Goal: Task Accomplishment & Management: Manage account settings

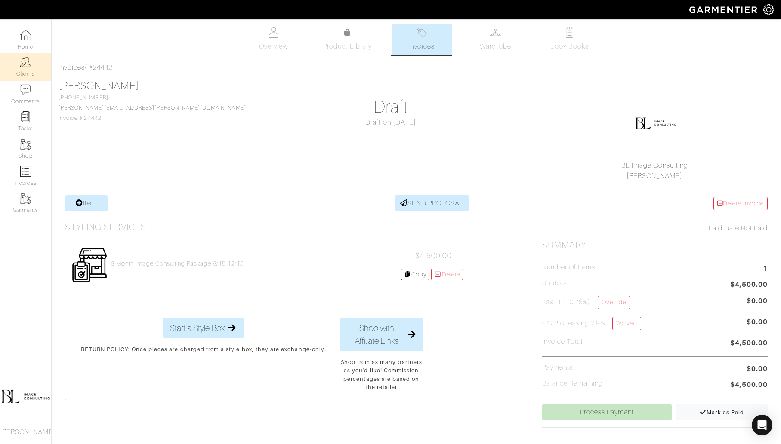
click at [23, 62] on img at bounding box center [25, 62] width 11 height 11
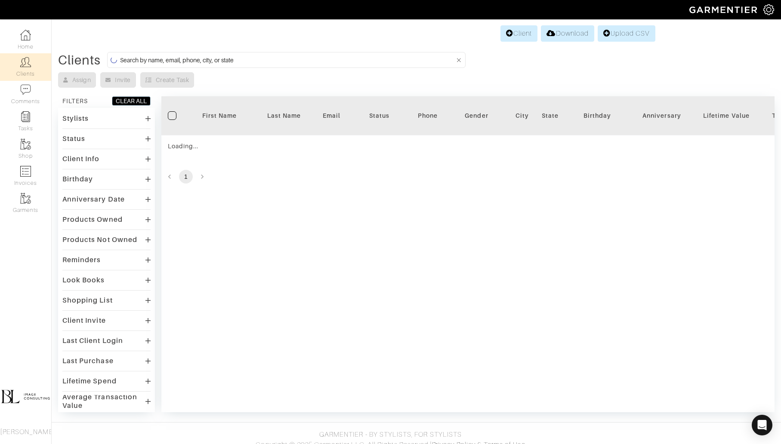
click at [254, 60] on input at bounding box center [287, 60] width 335 height 11
type input "i"
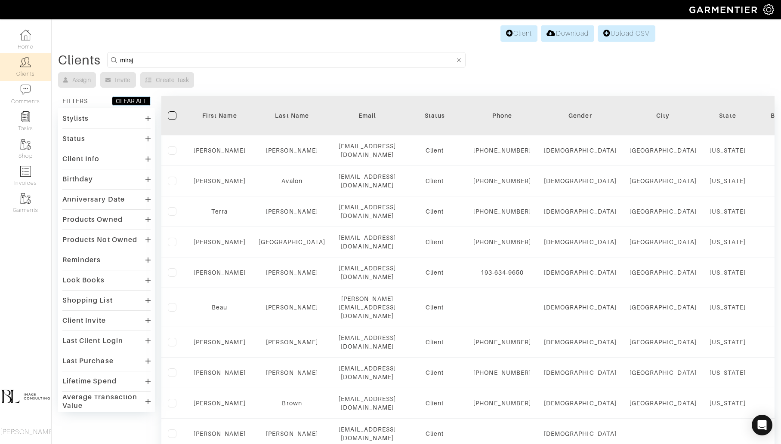
type input "miraj"
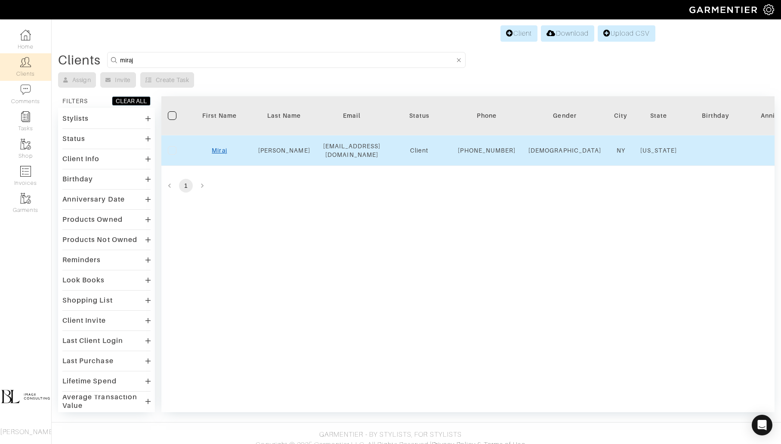
click at [224, 154] on link "Miraj" at bounding box center [219, 150] width 15 height 7
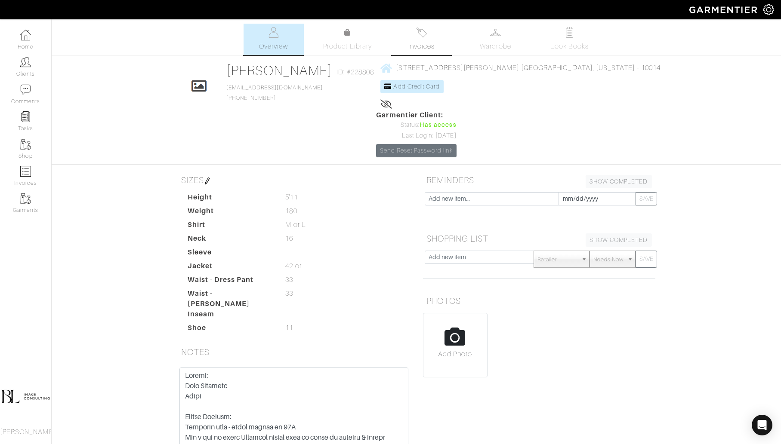
click at [420, 37] on img at bounding box center [421, 32] width 11 height 11
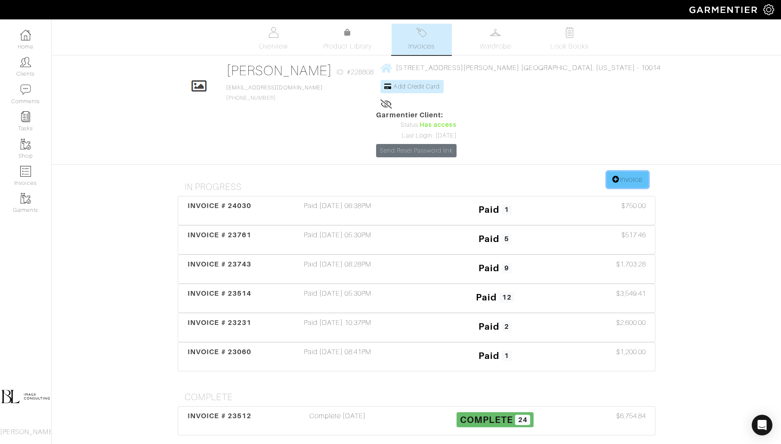
click at [625, 172] on link "Invoice" at bounding box center [626, 180] width 41 height 16
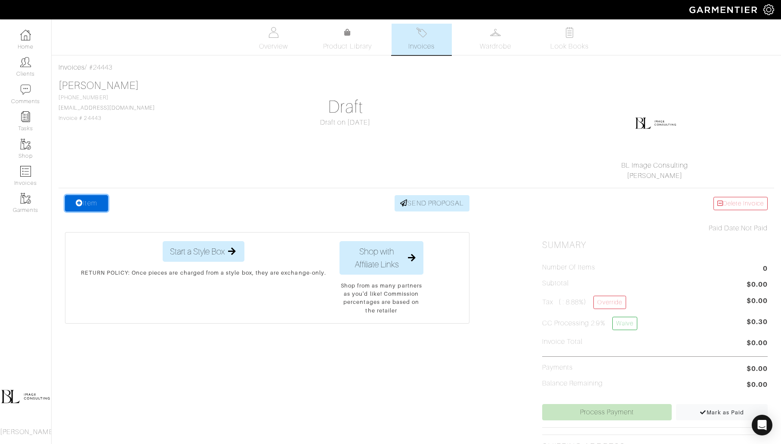
click at [92, 200] on link "Item" at bounding box center [86, 203] width 43 height 16
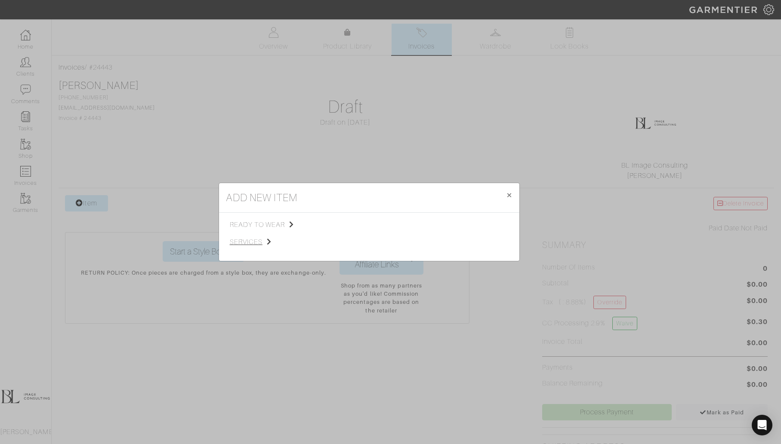
click at [255, 243] on span "services" at bounding box center [273, 242] width 86 height 10
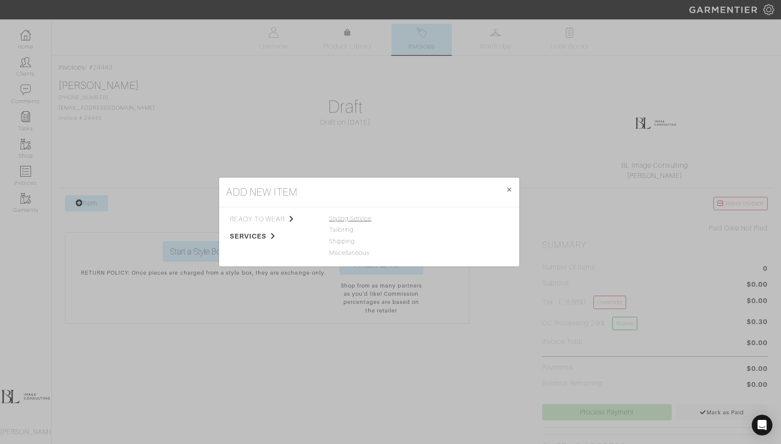
click at [366, 218] on span "Styling Service" at bounding box center [350, 218] width 43 height 7
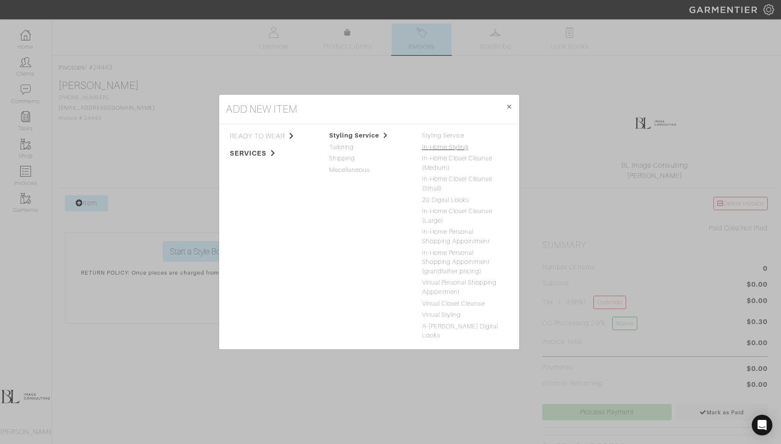
click at [467, 149] on link "In-Home Styling" at bounding box center [445, 147] width 46 height 7
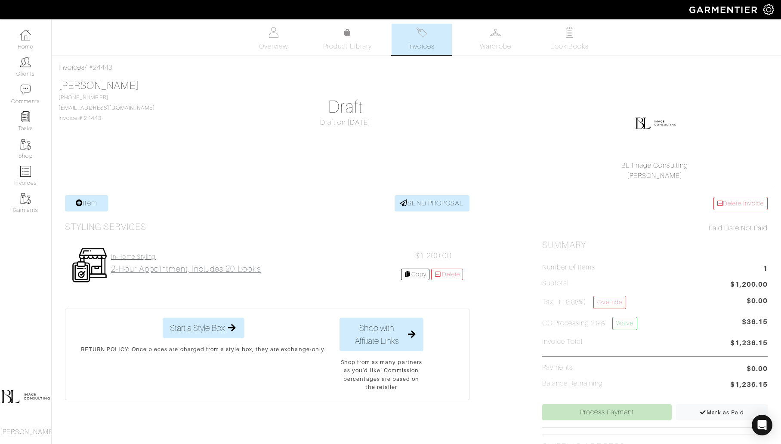
click at [202, 269] on h2 "2-hour appointment, includes 20 looks" at bounding box center [186, 269] width 150 height 10
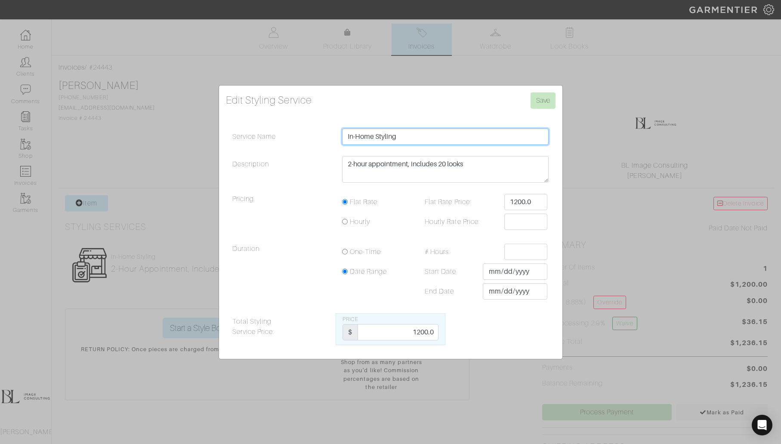
click at [418, 140] on input "In-Home Styling" at bounding box center [445, 137] width 207 height 16
click at [391, 137] on input "In-Home Styling" at bounding box center [445, 137] width 207 height 16
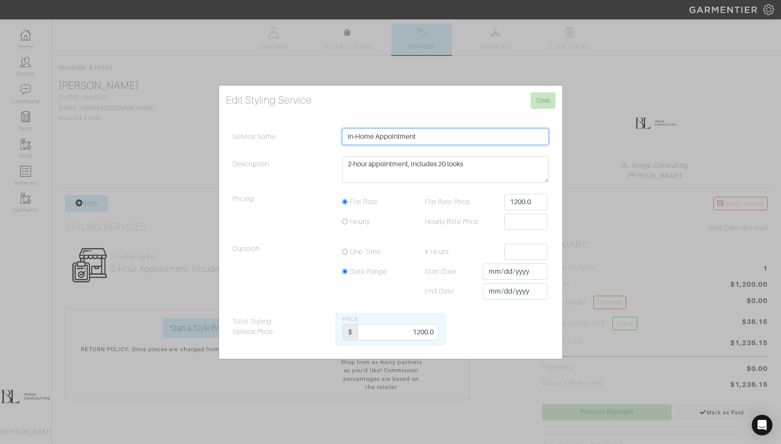
type input "In-Home Appointment"
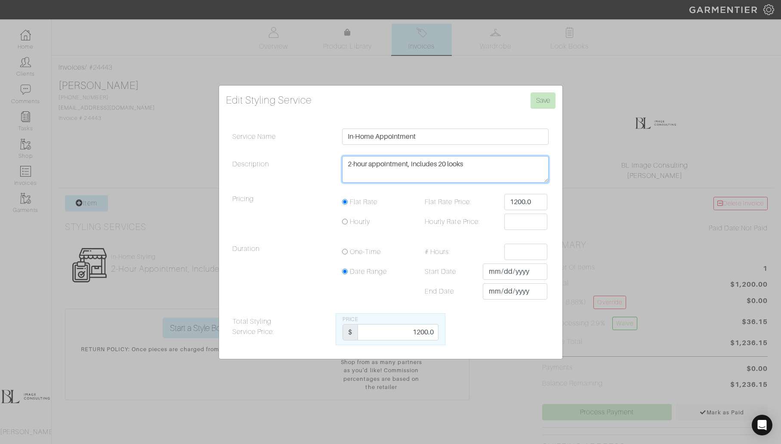
click at [350, 162] on textarea "2-hour appointment, includes 20 looks" at bounding box center [445, 169] width 207 height 27
drag, startPoint x: 414, startPoint y: 164, endPoint x: 501, endPoint y: 164, distance: 87.3
click at [501, 164] on textarea "2-hour appointment, includes 20 looks" at bounding box center [445, 169] width 207 height 27
click at [354, 166] on textarea "2-hour appointment, includes 20 looks" at bounding box center [445, 169] width 207 height 27
click at [439, 164] on textarea "2-hour appointment, includes 20 looks" at bounding box center [445, 169] width 207 height 27
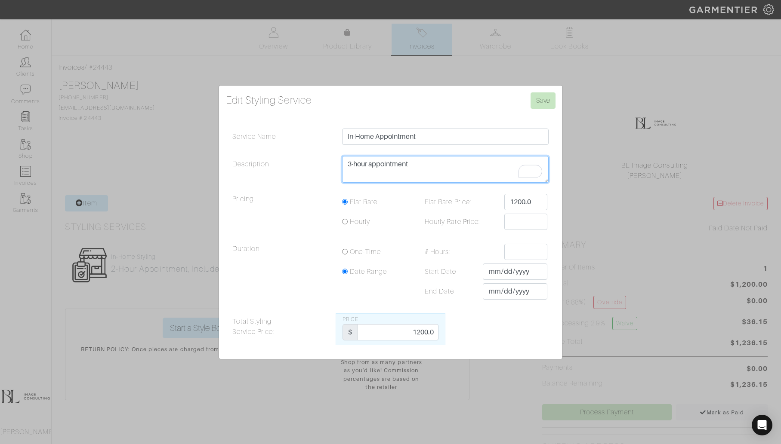
click at [363, 174] on textarea "2-hour appointment, includes 20 looks" at bounding box center [445, 169] width 207 height 27
click at [431, 163] on textarea "2-hour appointment, includes 20 looks" at bounding box center [445, 169] width 207 height 27
type textarea "3-hour appointment"
click at [531, 199] on input "1200.0" at bounding box center [525, 202] width 43 height 16
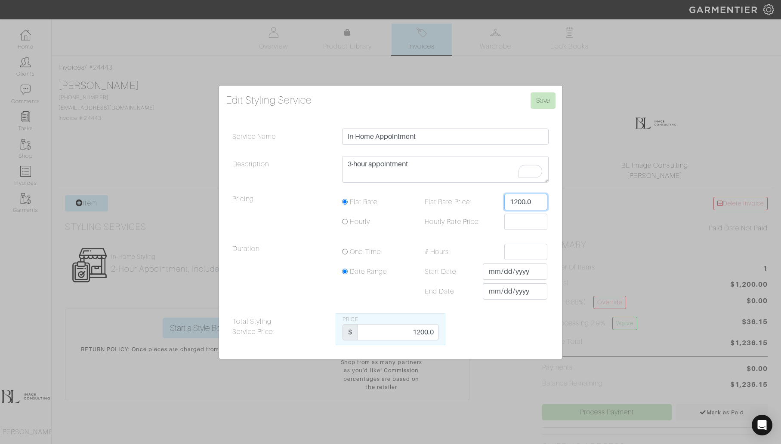
click at [531, 199] on input "1200.0" at bounding box center [525, 202] width 43 height 16
type input "3400"
drag, startPoint x: 410, startPoint y: 336, endPoint x: 464, endPoint y: 335, distance: 54.2
click at [464, 335] on div "Total Styling Service Price: Price $ 1200.0" at bounding box center [390, 330] width 329 height 32
type input "3400"
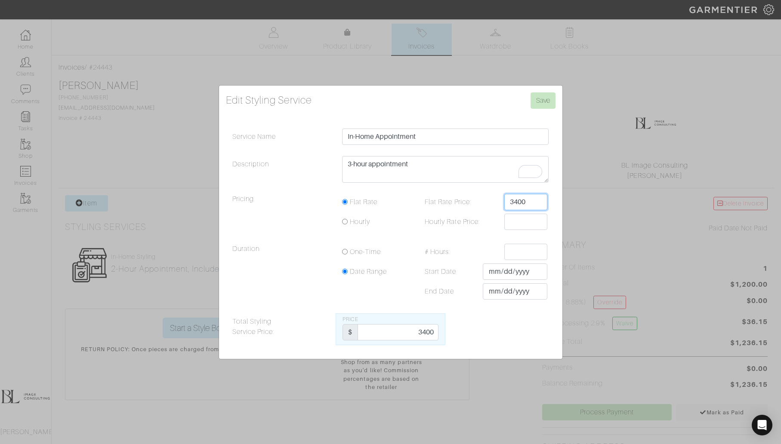
click at [535, 201] on input "3400" at bounding box center [525, 202] width 43 height 16
type input "3350"
drag, startPoint x: 411, startPoint y: 327, endPoint x: 492, endPoint y: 327, distance: 81.3
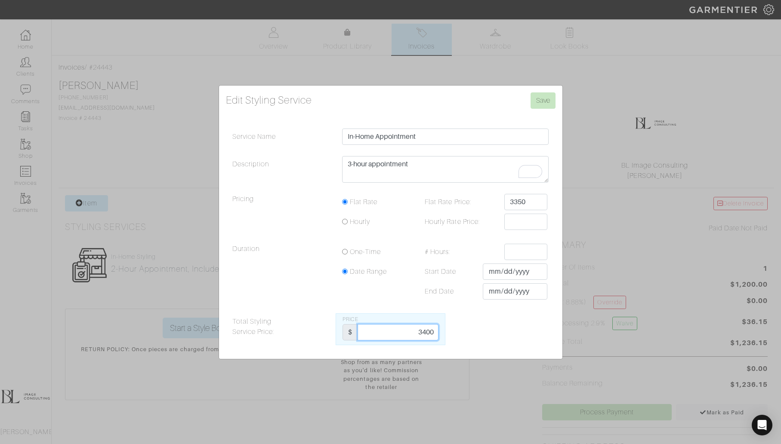
click at [492, 327] on div "Total Styling Service Price: Price $ 3400" at bounding box center [390, 330] width 329 height 32
drag, startPoint x: 415, startPoint y: 335, endPoint x: 461, endPoint y: 335, distance: 45.6
click at [461, 335] on div "Total Styling Service Price: Price $ 3400" at bounding box center [390, 330] width 329 height 32
type input "3350"
click at [431, 170] on textarea "2-hour appointment, includes 20 looks" at bounding box center [445, 169] width 207 height 27
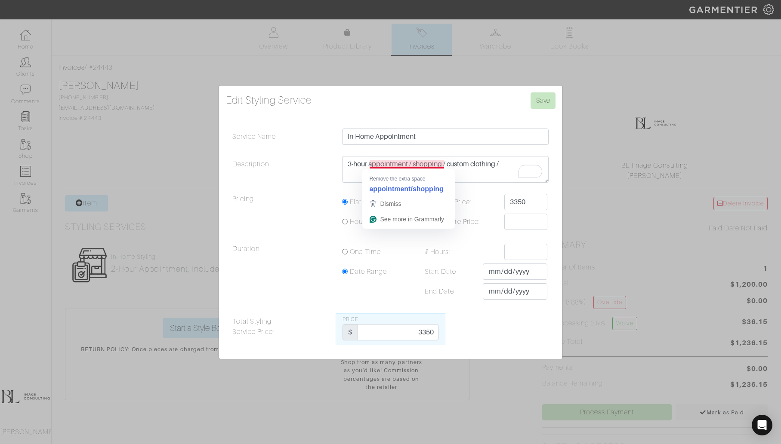
click at [413, 151] on div "Service Name In-Home Appointment Description 2-hour appointment, includes 20 lo…" at bounding box center [390, 237] width 329 height 217
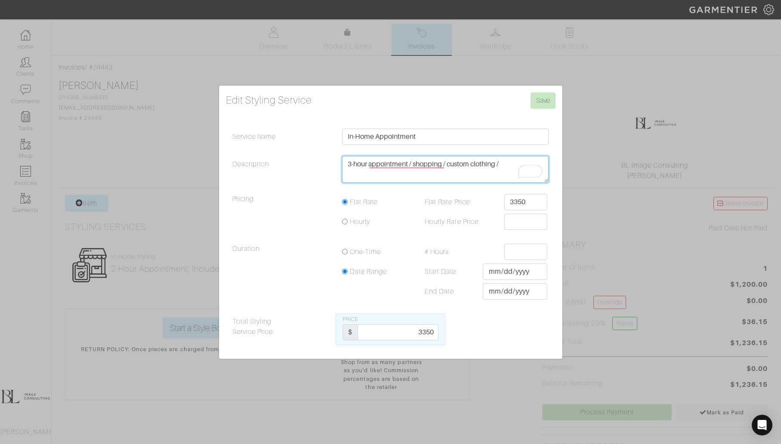
click at [413, 160] on textarea "2-hour appointment, includes 20 looks" at bounding box center [445, 169] width 207 height 27
click at [541, 160] on textarea "2-hour appointment, includes 20 looks" at bounding box center [445, 169] width 207 height 27
click at [384, 174] on textarea "2-hour appointment, includes 20 looks" at bounding box center [445, 169] width 207 height 27
click at [390, 174] on textarea "2-hour appointment, includes 20 looks" at bounding box center [445, 169] width 207 height 27
click at [504, 172] on textarea "2-hour appointment, includes 20 looks" at bounding box center [445, 169] width 207 height 27
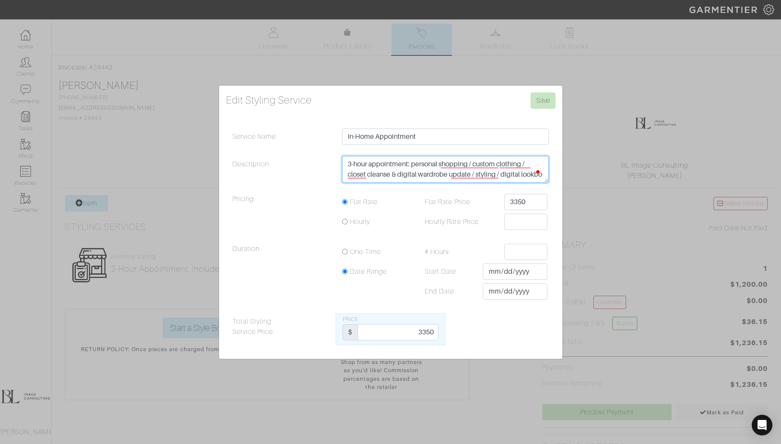
scroll to position [6, 0]
click at [488, 159] on textarea "2-hour appointment, includes 20 looks" at bounding box center [445, 169] width 207 height 27
click at [517, 159] on textarea "2-hour appointment, includes 20 looks" at bounding box center [445, 169] width 207 height 27
click at [474, 163] on textarea "2-hour appointment, includes 20 looks" at bounding box center [445, 169] width 207 height 27
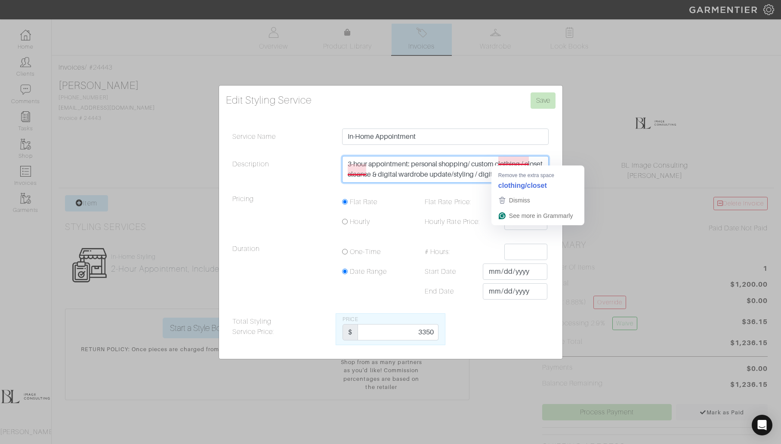
click at [524, 160] on textarea "2-hour appointment, includes 20 looks" at bounding box center [445, 169] width 207 height 27
click at [469, 158] on textarea "2-hour appointment, includes 20 looks" at bounding box center [445, 169] width 207 height 27
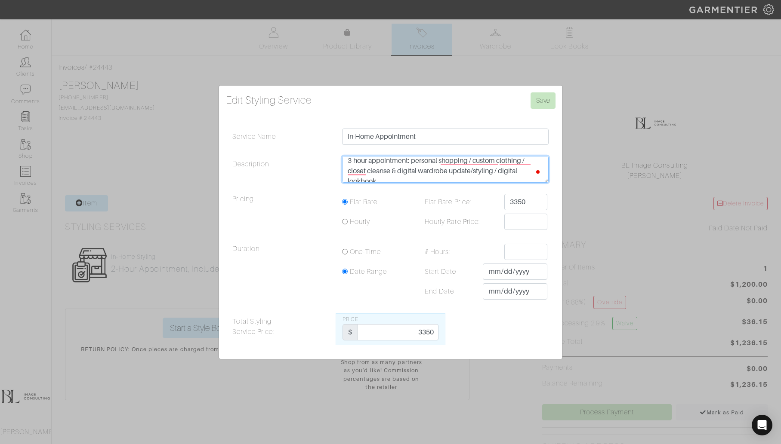
click at [473, 172] on textarea "2-hour appointment, includes 20 looks" at bounding box center [445, 169] width 207 height 27
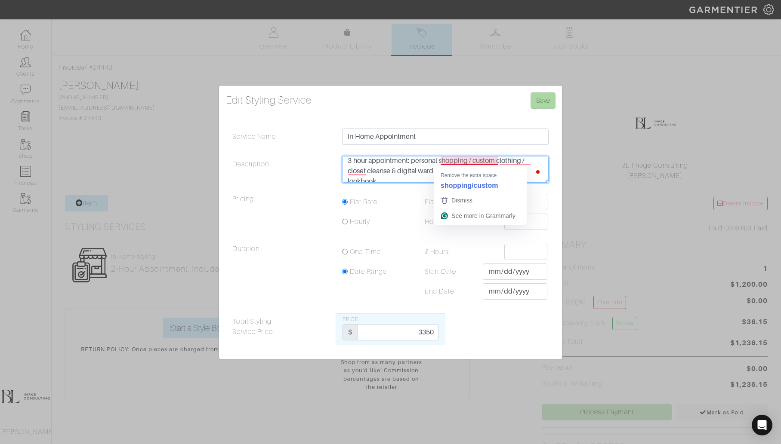
type textarea "3-hour appointment: personal shopping / custom clothing / closet cleanse & digi…"
click at [538, 102] on input "Save" at bounding box center [542, 100] width 25 height 16
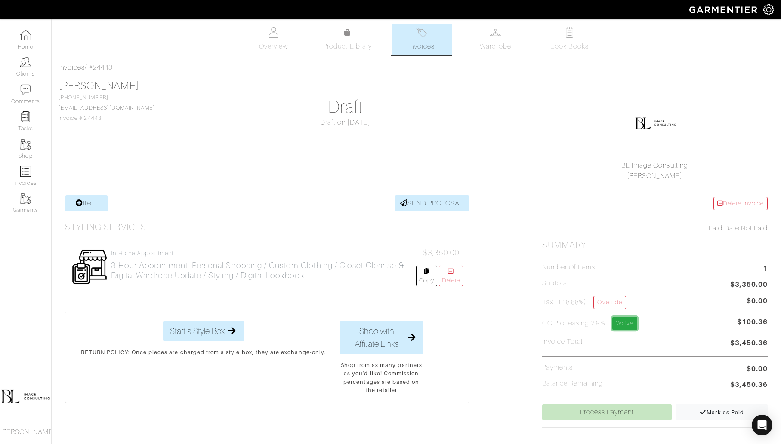
click at [627, 326] on link "Waive" at bounding box center [624, 323] width 25 height 13
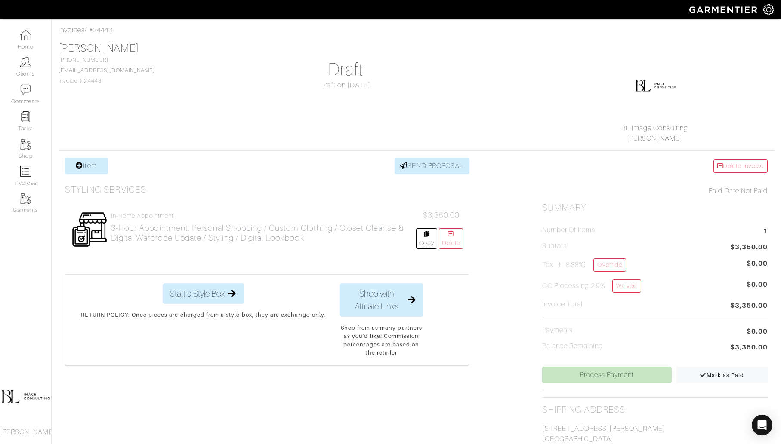
scroll to position [55, 0]
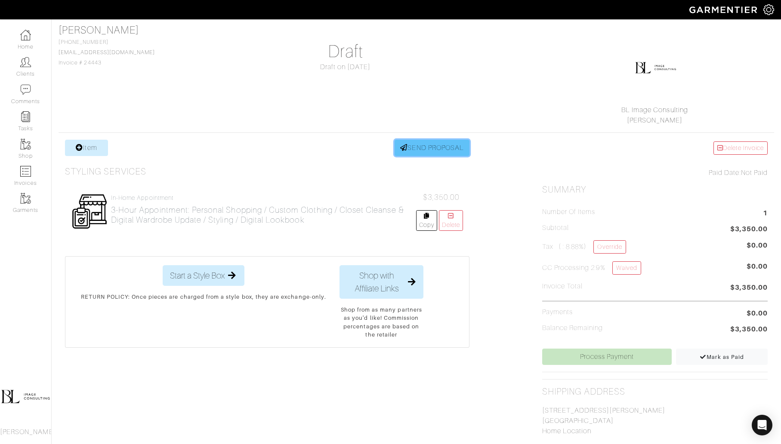
click at [429, 148] on link "SEND PROPOSAL" at bounding box center [431, 148] width 75 height 16
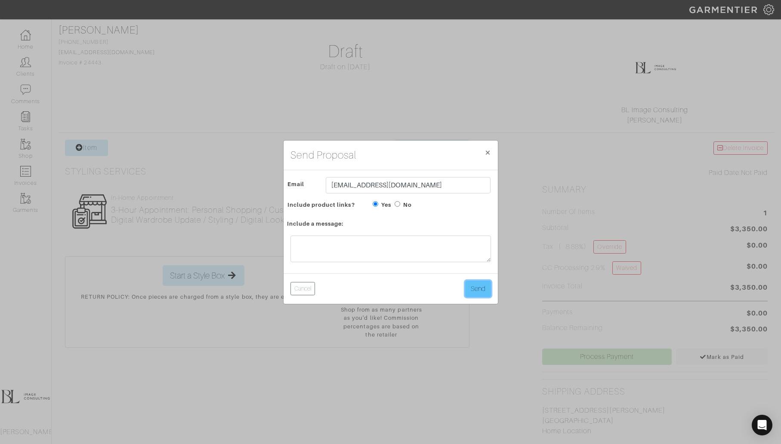
click at [477, 292] on button "Send" at bounding box center [478, 289] width 26 height 16
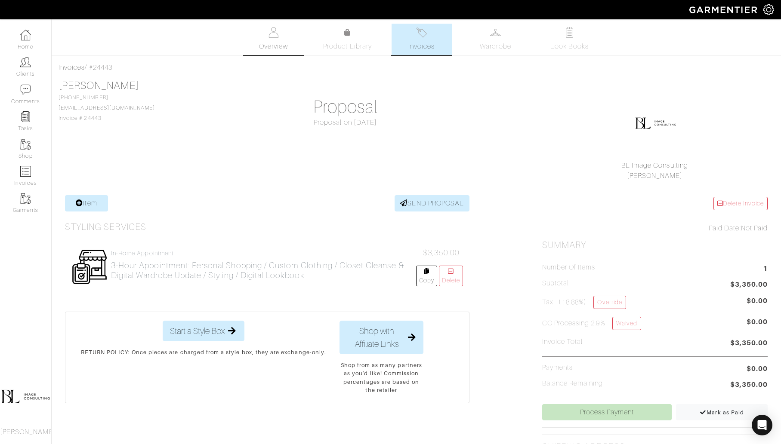
click at [280, 32] on link "Overview" at bounding box center [273, 39] width 60 height 31
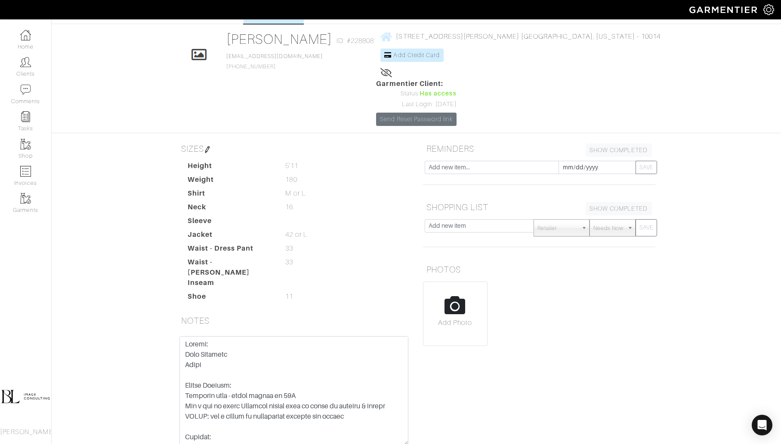
scroll to position [35, 0]
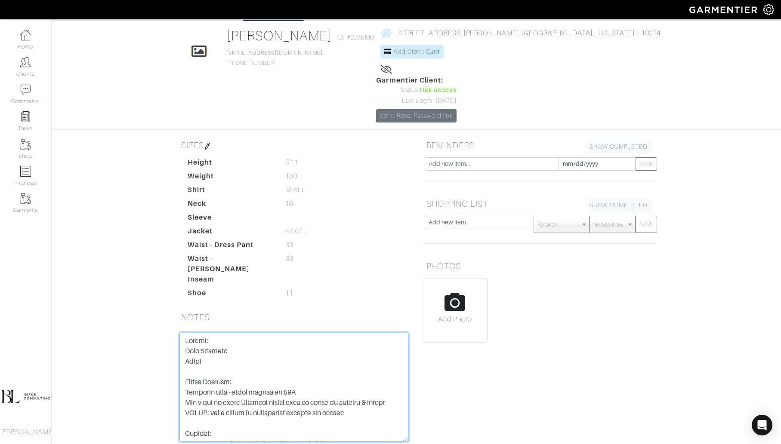
click at [185, 333] on textarea at bounding box center [293, 387] width 229 height 109
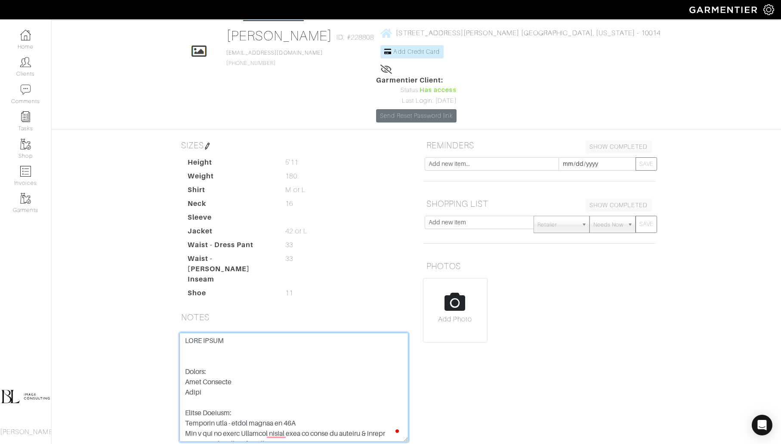
paste textarea "To Do Miraj: Chinos - look at the lower end denim factory with all of those cot…"
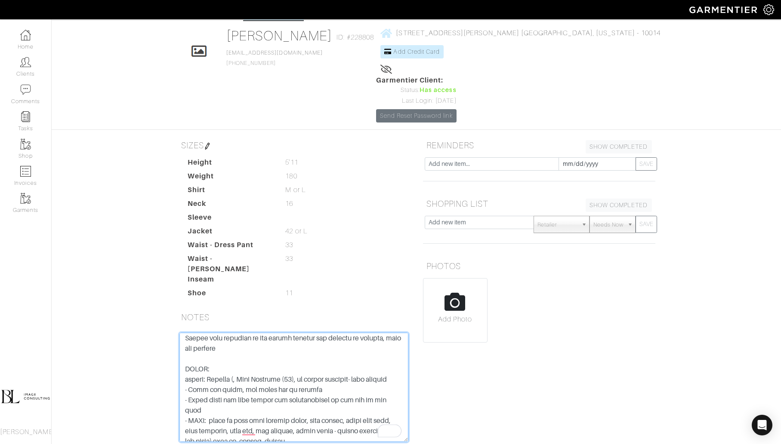
scroll to position [360, 0]
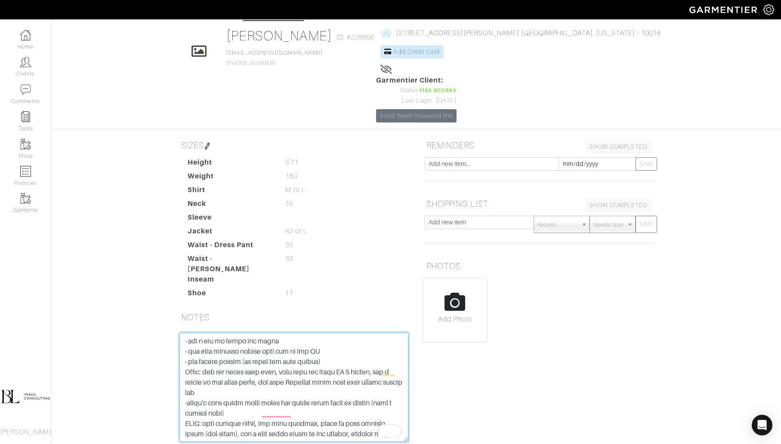
type textarea "APPT NEEDS To Do Miraj: Chinos - look at the lower end denim factory with all o…"
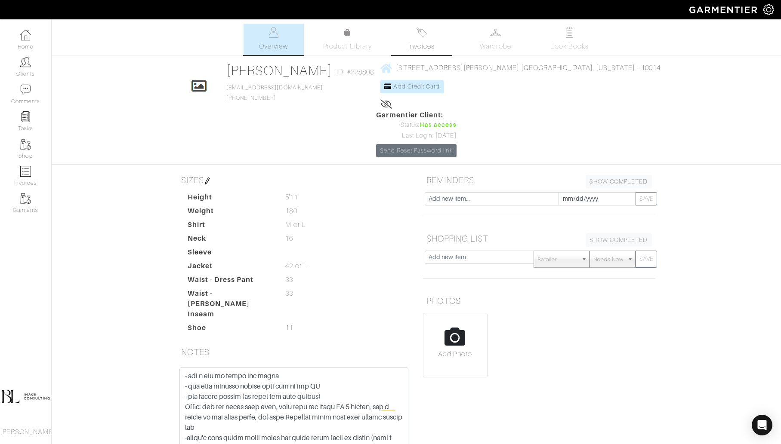
click at [413, 37] on link "Invoices" at bounding box center [421, 39] width 60 height 31
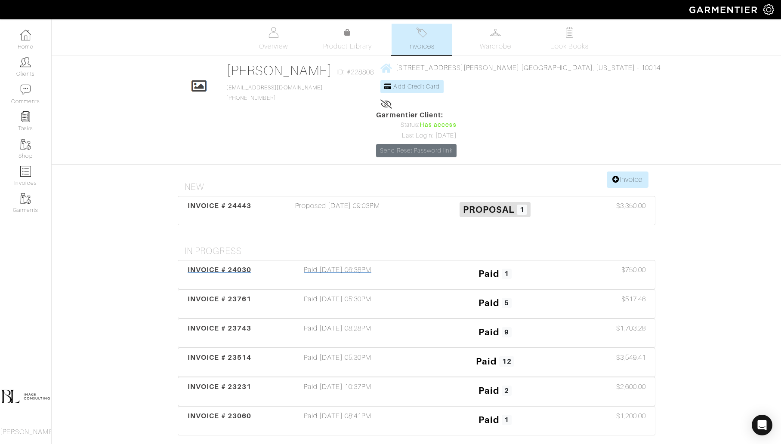
click at [426, 265] on h3 "Paid 1" at bounding box center [495, 273] width 144 height 16
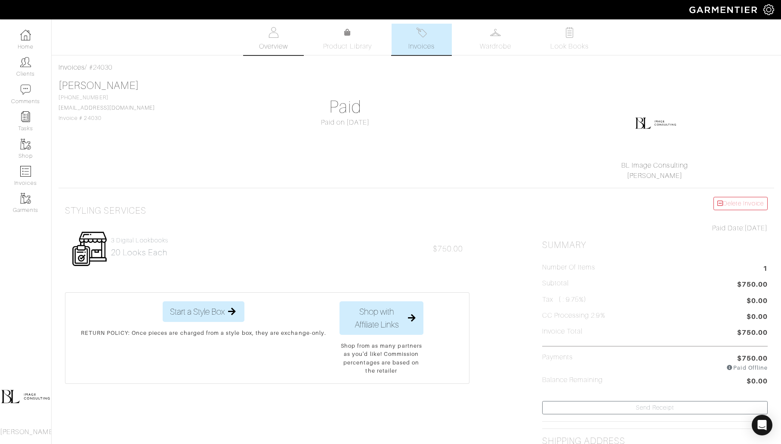
click at [269, 43] on span "Overview" at bounding box center [273, 46] width 29 height 10
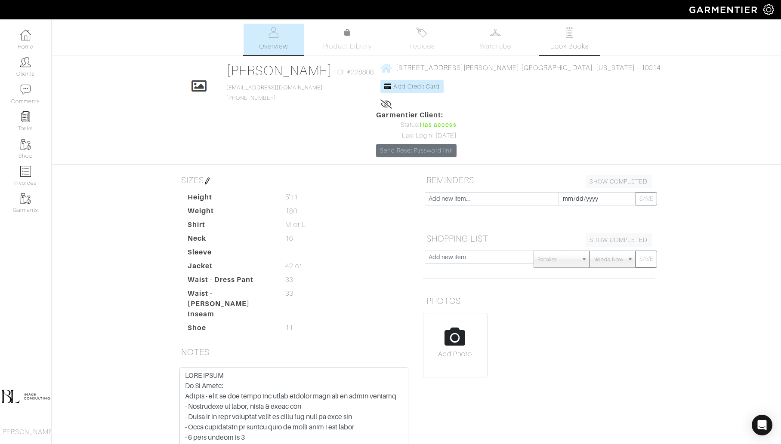
click at [572, 46] on span "Look Books" at bounding box center [569, 46] width 38 height 10
